Goal: Transaction & Acquisition: Purchase product/service

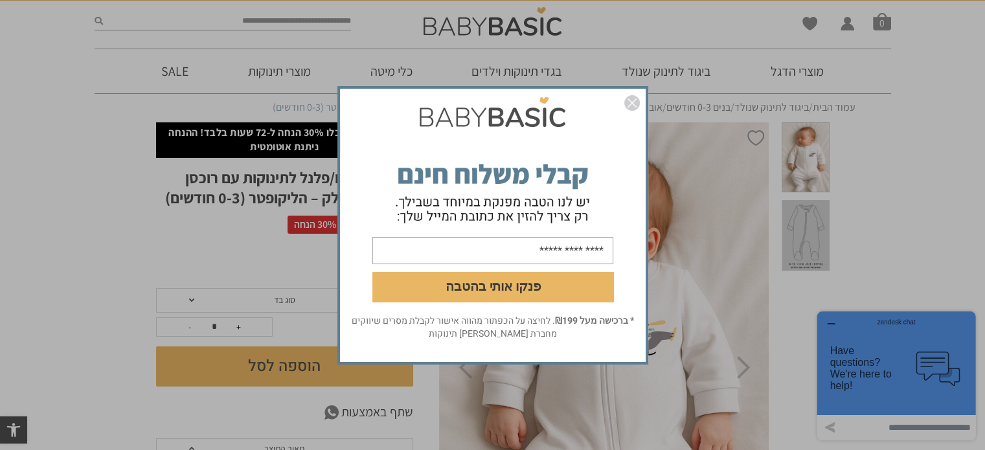
click at [636, 101] on img "סגור" at bounding box center [632, 103] width 16 height 16
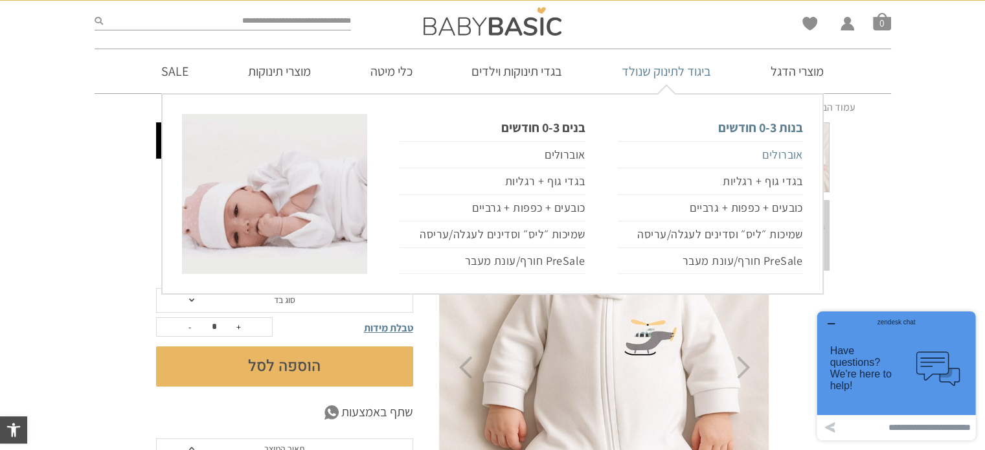
click at [783, 154] on link "אוברולים" at bounding box center [710, 154] width 185 height 27
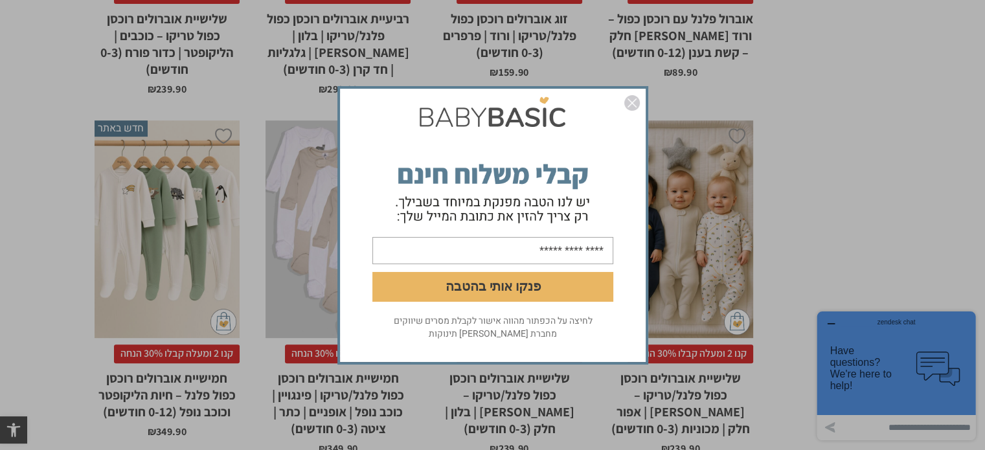
click at [631, 106] on img "סגור" at bounding box center [632, 103] width 16 height 16
